Goal: Navigation & Orientation: Find specific page/section

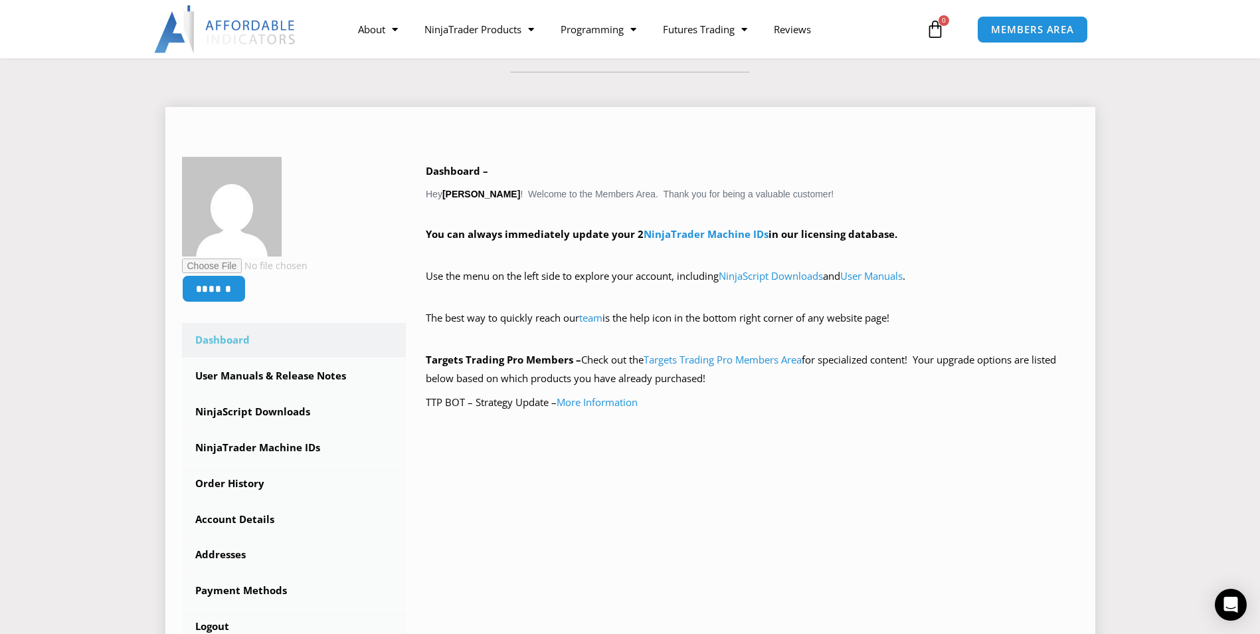
click at [800, 159] on div "Dashboard – Hey Richard Johns ! Welcome to the Members Area. Thank you for bein…" at bounding box center [742, 286] width 673 height 259
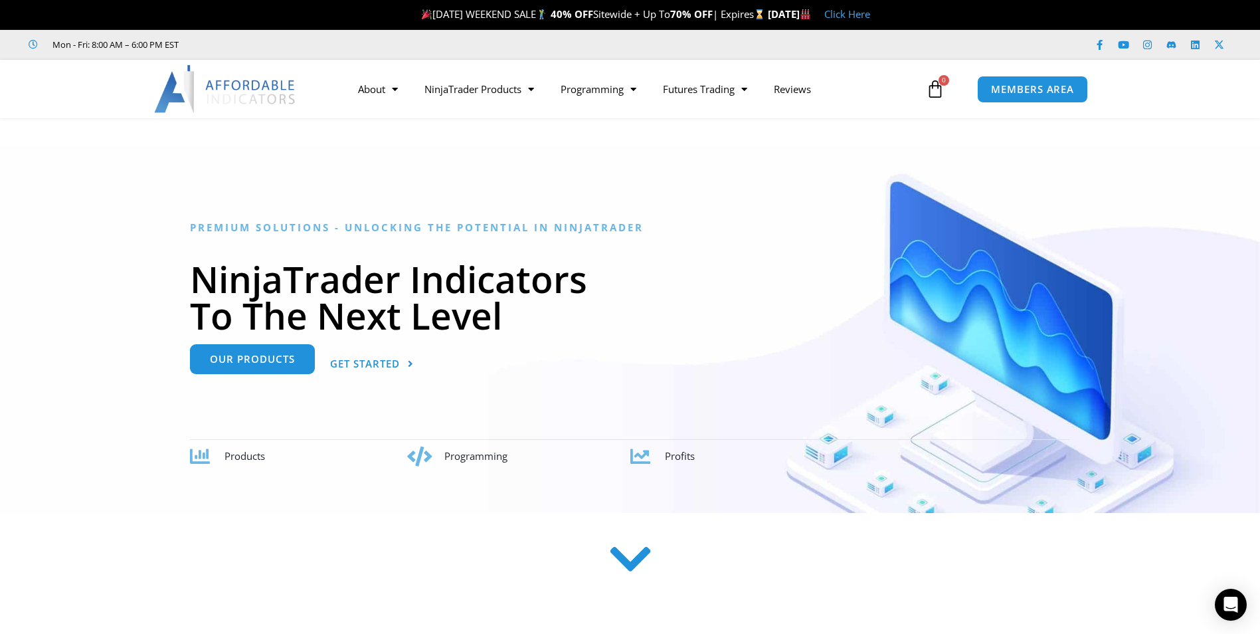
click at [278, 363] on span "Our Products" at bounding box center [252, 359] width 85 height 10
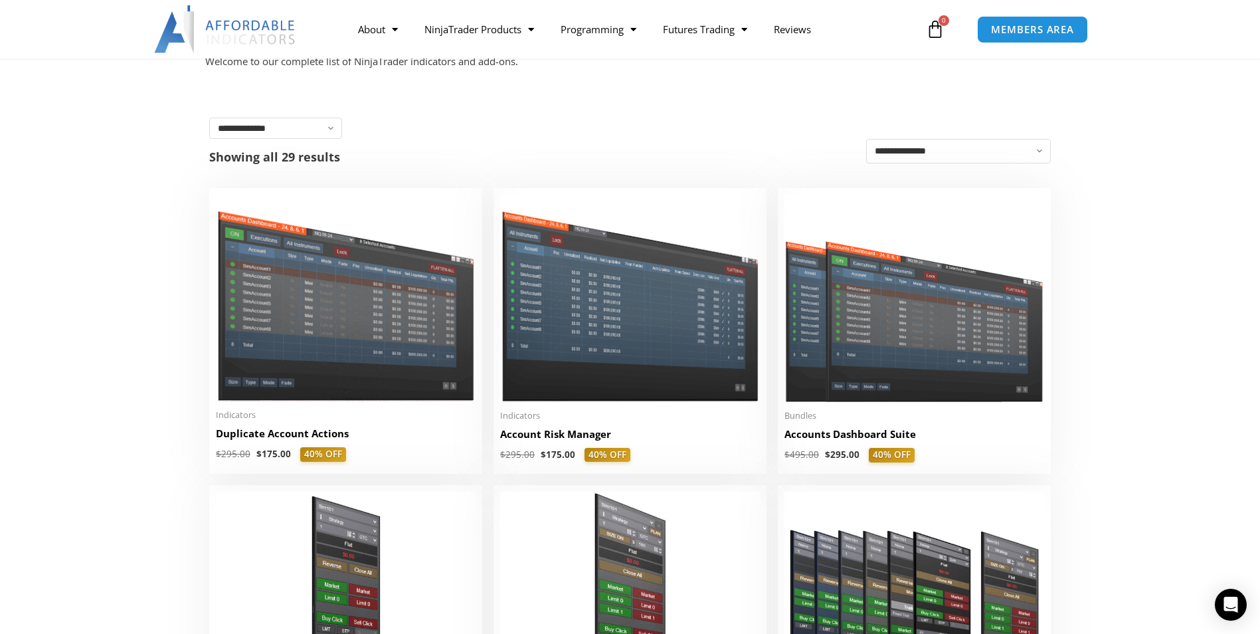
scroll to position [199, 0]
